Goal: Transaction & Acquisition: Purchase product/service

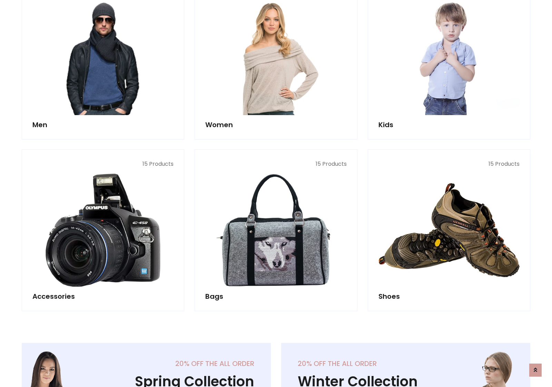
scroll to position [501, 0]
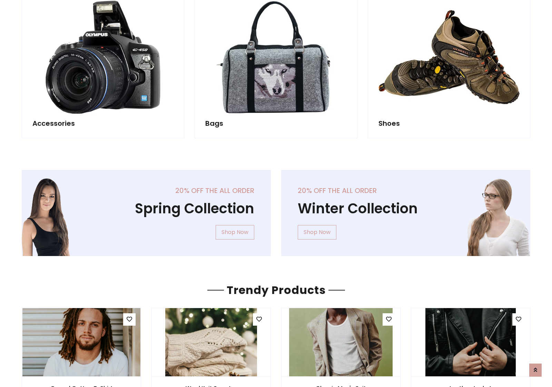
click at [276, 210] on div "20% off the all order Winter Collection Shop Now" at bounding box center [405, 218] width 259 height 97
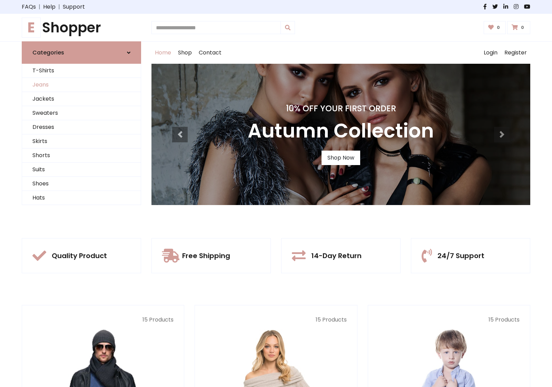
click at [81, 85] on link "Jeans" at bounding box center [81, 85] width 119 height 14
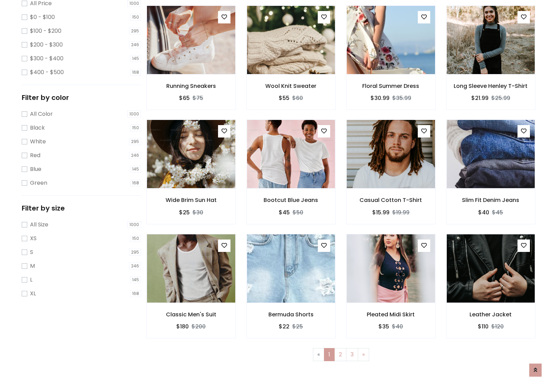
scroll to position [218, 0]
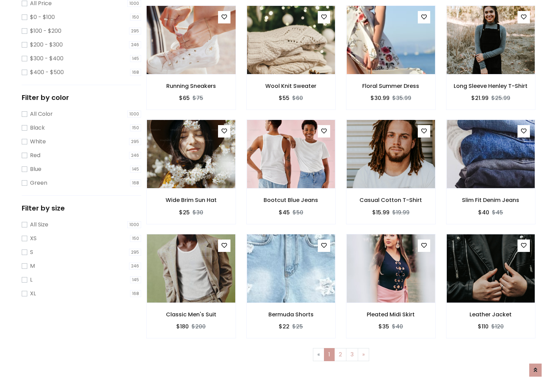
click at [191, 69] on img at bounding box center [191, 40] width 106 height 166
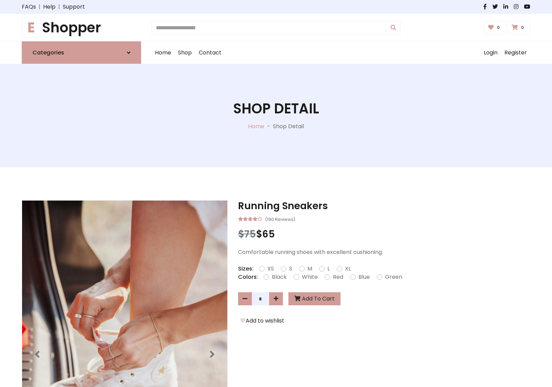
scroll to position [74, 0]
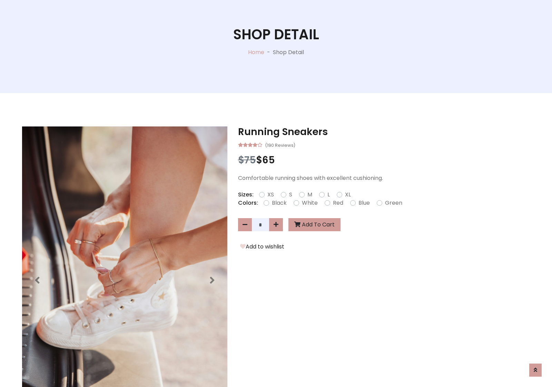
click at [337, 203] on label "Red" at bounding box center [338, 203] width 10 height 8
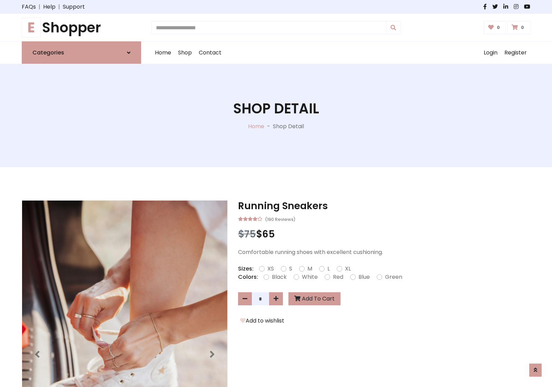
scroll to position [74, 0]
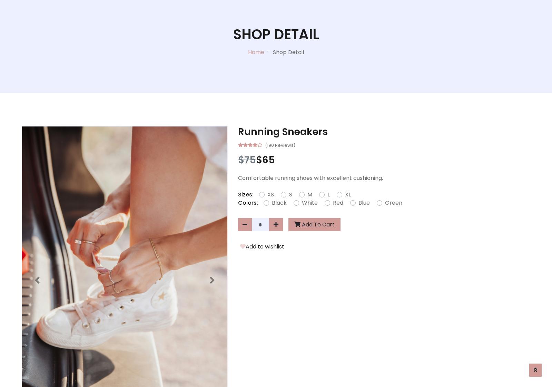
click at [276, 194] on form "XS S M L XL" at bounding box center [307, 195] width 97 height 8
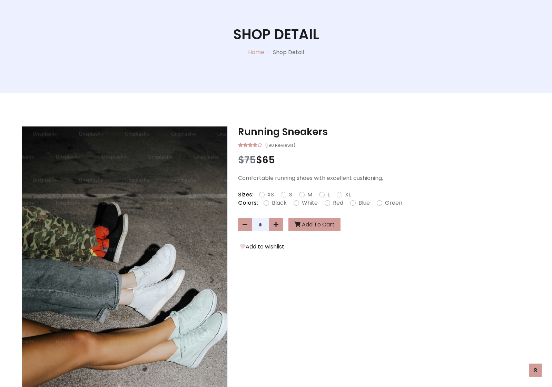
scroll to position [592, 0]
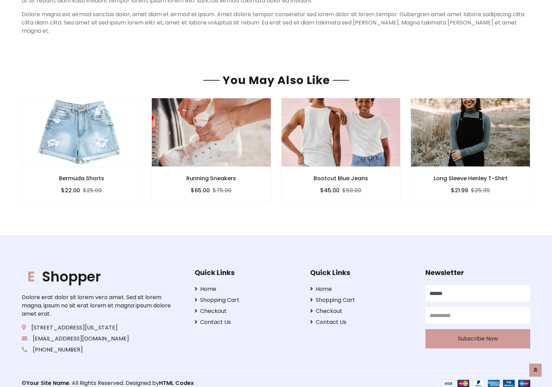
type input "******"
type input "**********"
click at [477, 331] on button "Subscribe Now" at bounding box center [477, 339] width 105 height 19
